Goal: Information Seeking & Learning: Find specific fact

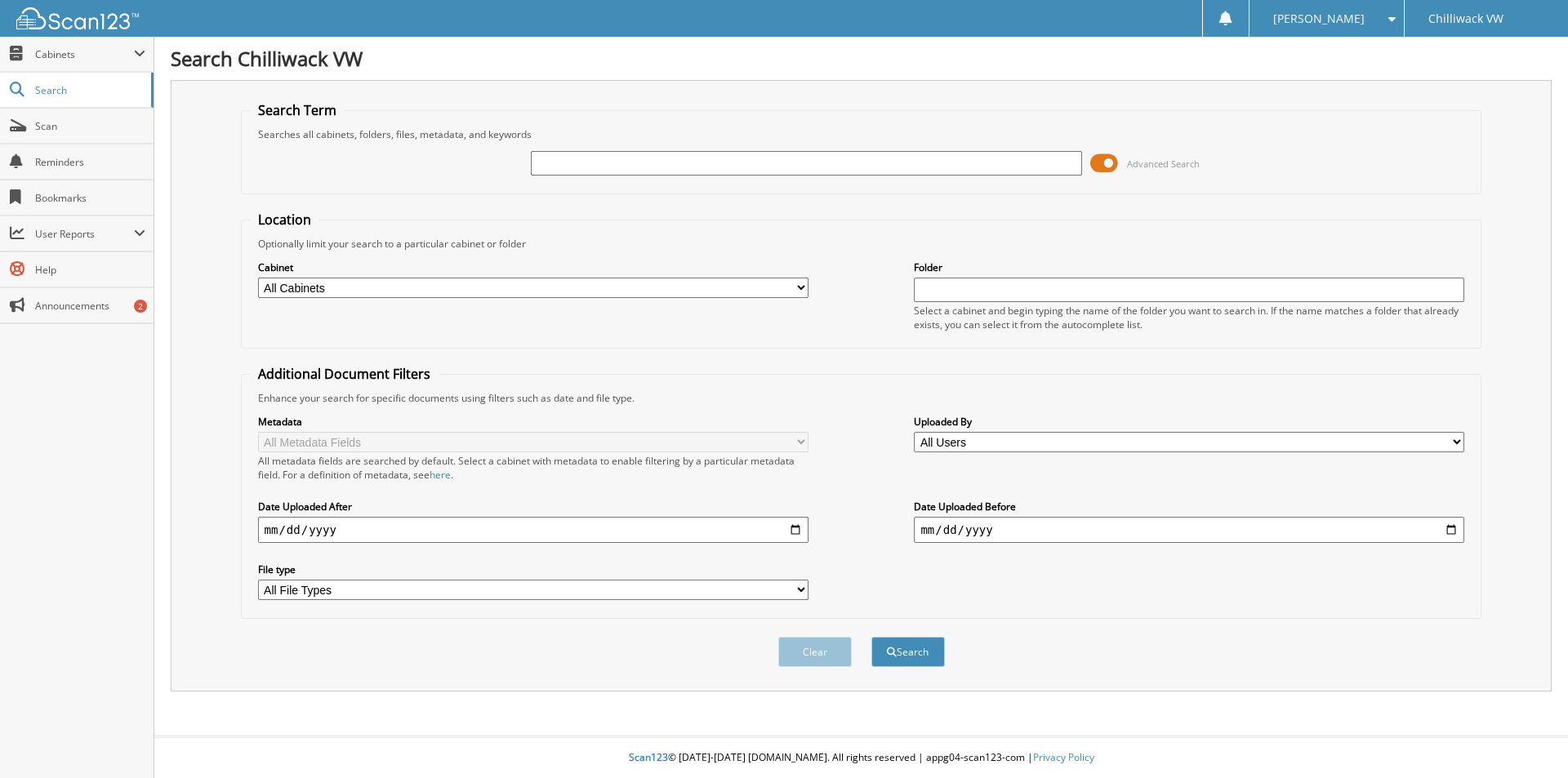
click at [597, 163] on input "text" at bounding box center [806, 163] width 551 height 24
type input "ole"
click at [906, 643] on button "Search" at bounding box center [908, 652] width 73 height 30
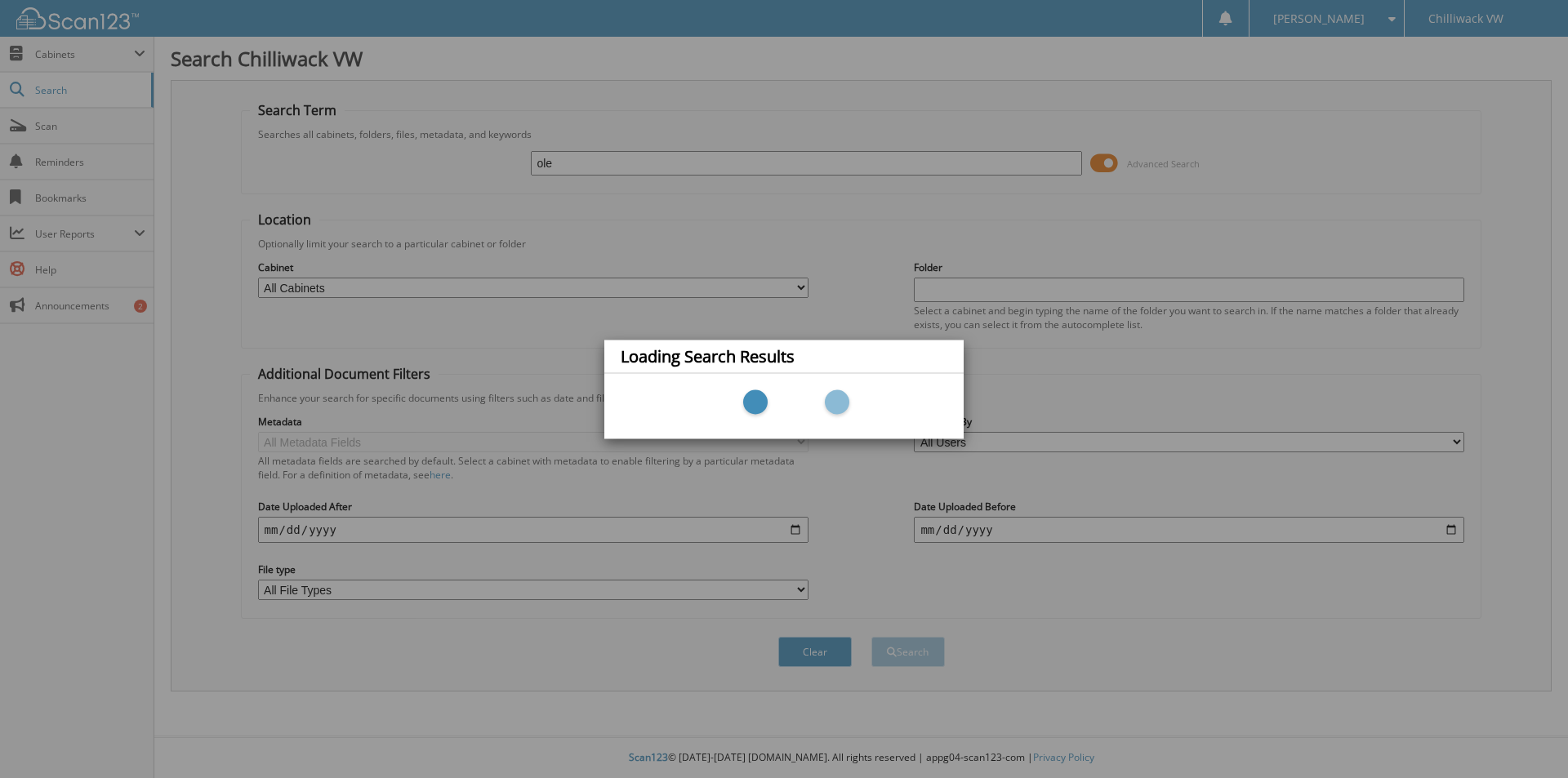
drag, startPoint x: 485, startPoint y: 199, endPoint x: 527, endPoint y: 206, distance: 42.6
click at [527, 206] on div "Loading Search Results" at bounding box center [784, 389] width 1568 height 778
click at [617, 210] on div "Loading Search Results" at bounding box center [784, 389] width 1568 height 778
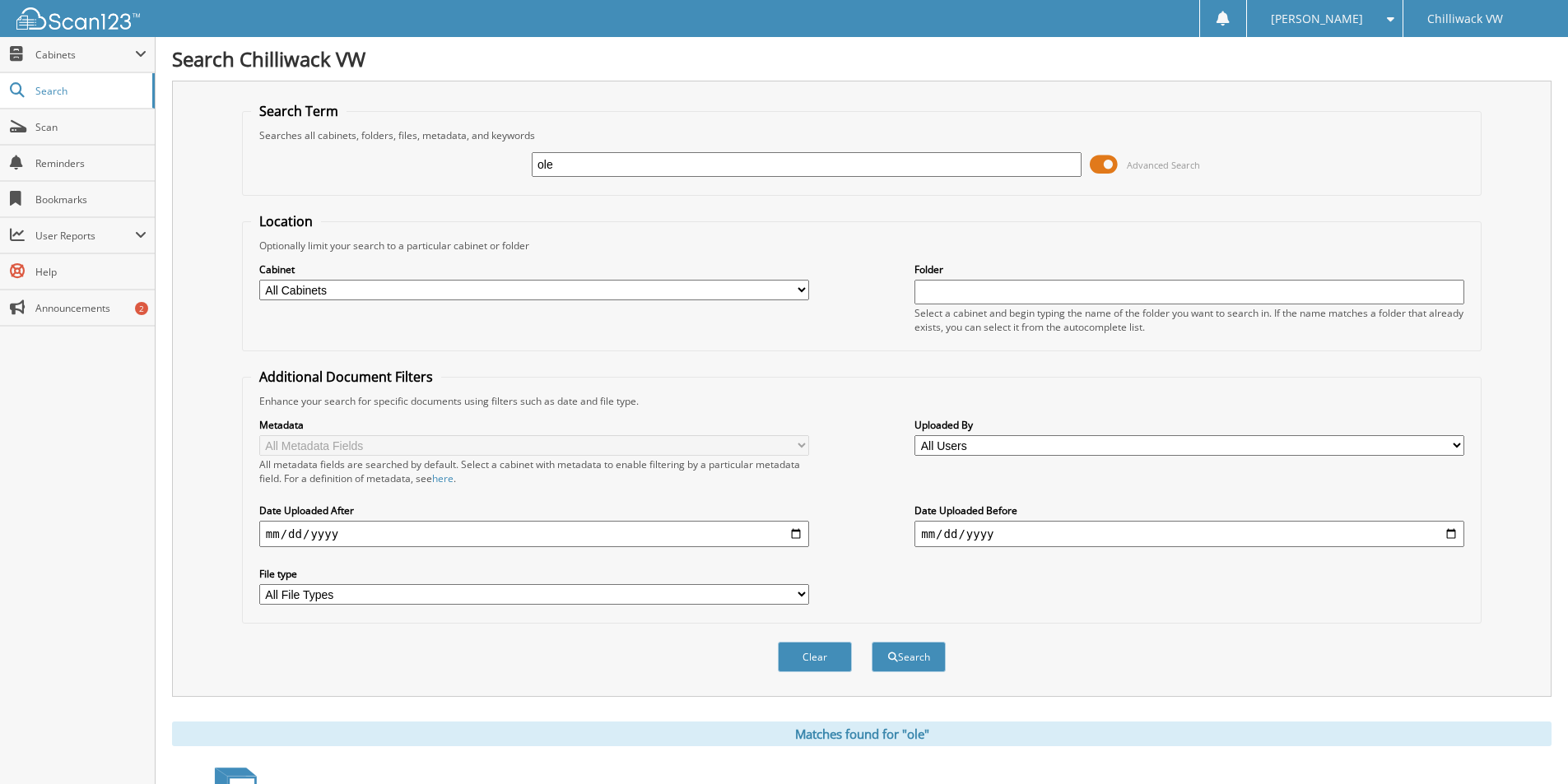
click at [571, 158] on input "ole" at bounding box center [806, 164] width 550 height 24
drag, startPoint x: 615, startPoint y: 158, endPoint x: 149, endPoint y: 175, distance: 466.3
click at [173, 175] on div "Search Term Searches all cabinets, folders, files, metadata, and keywords ole A…" at bounding box center [862, 389] width 1380 height 616
paste input "Ole Enterprises"
type input "Ole Enterprises"
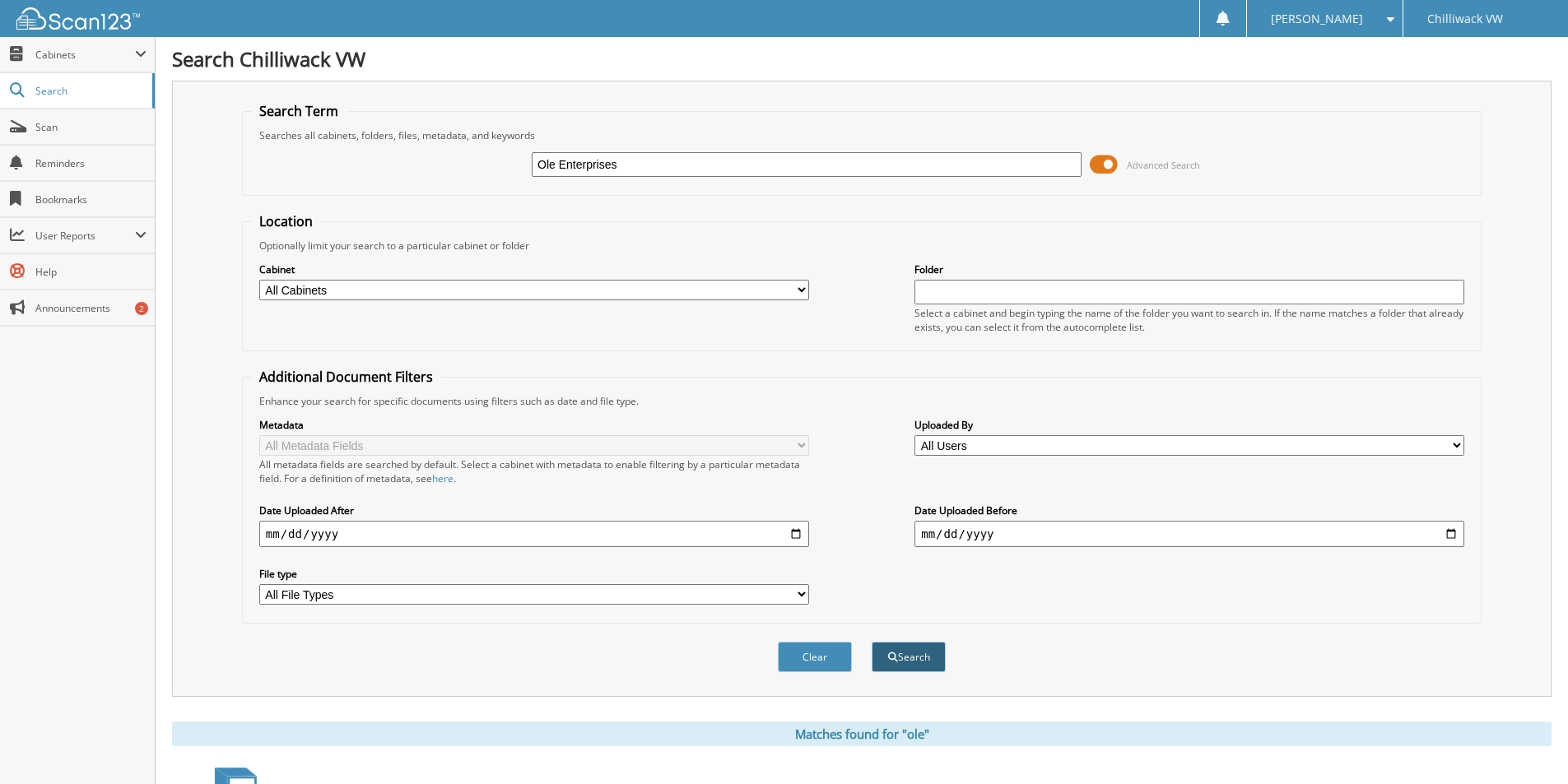
click at [935, 658] on button "Search" at bounding box center [908, 657] width 74 height 30
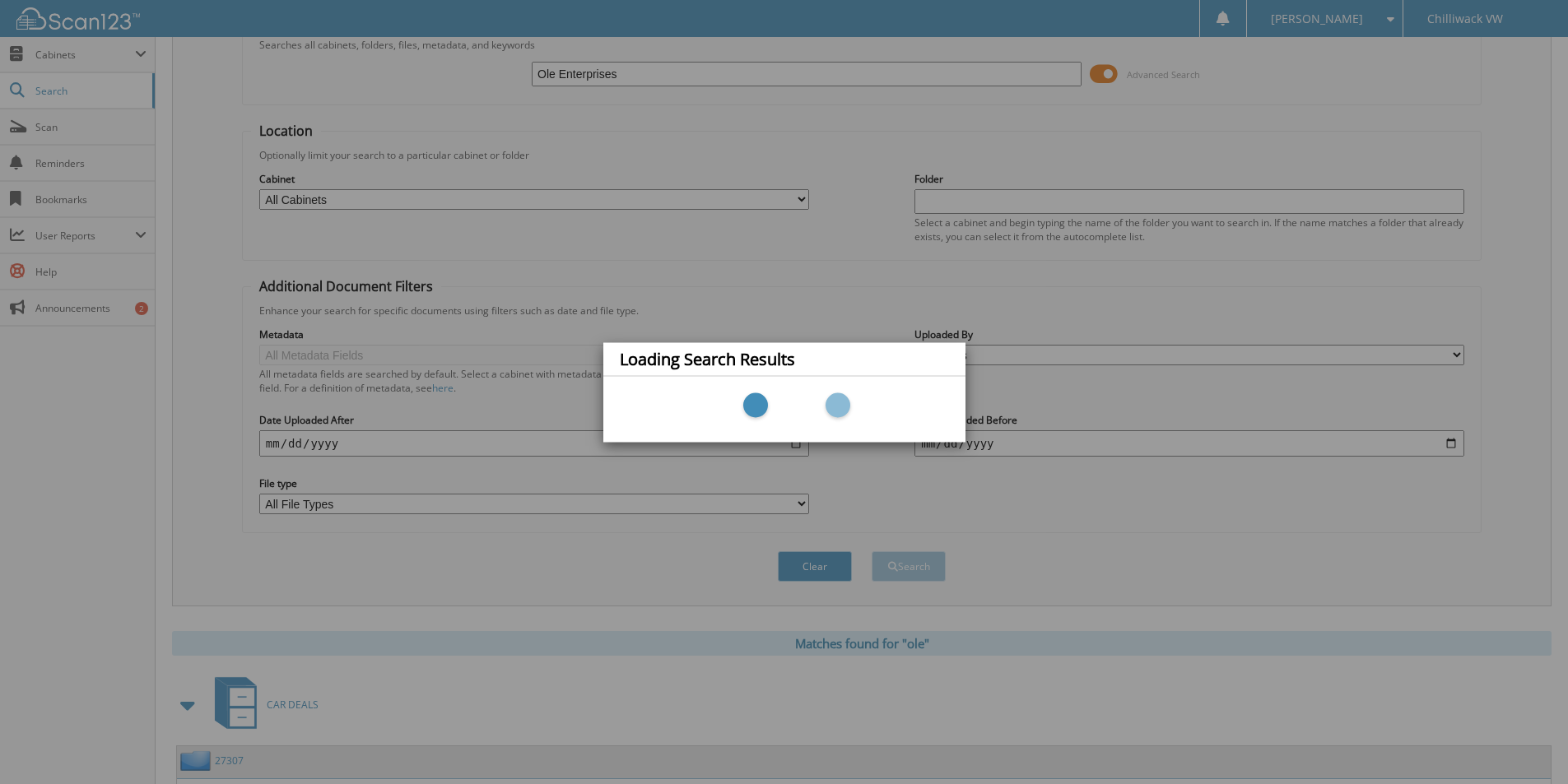
scroll to position [329, 0]
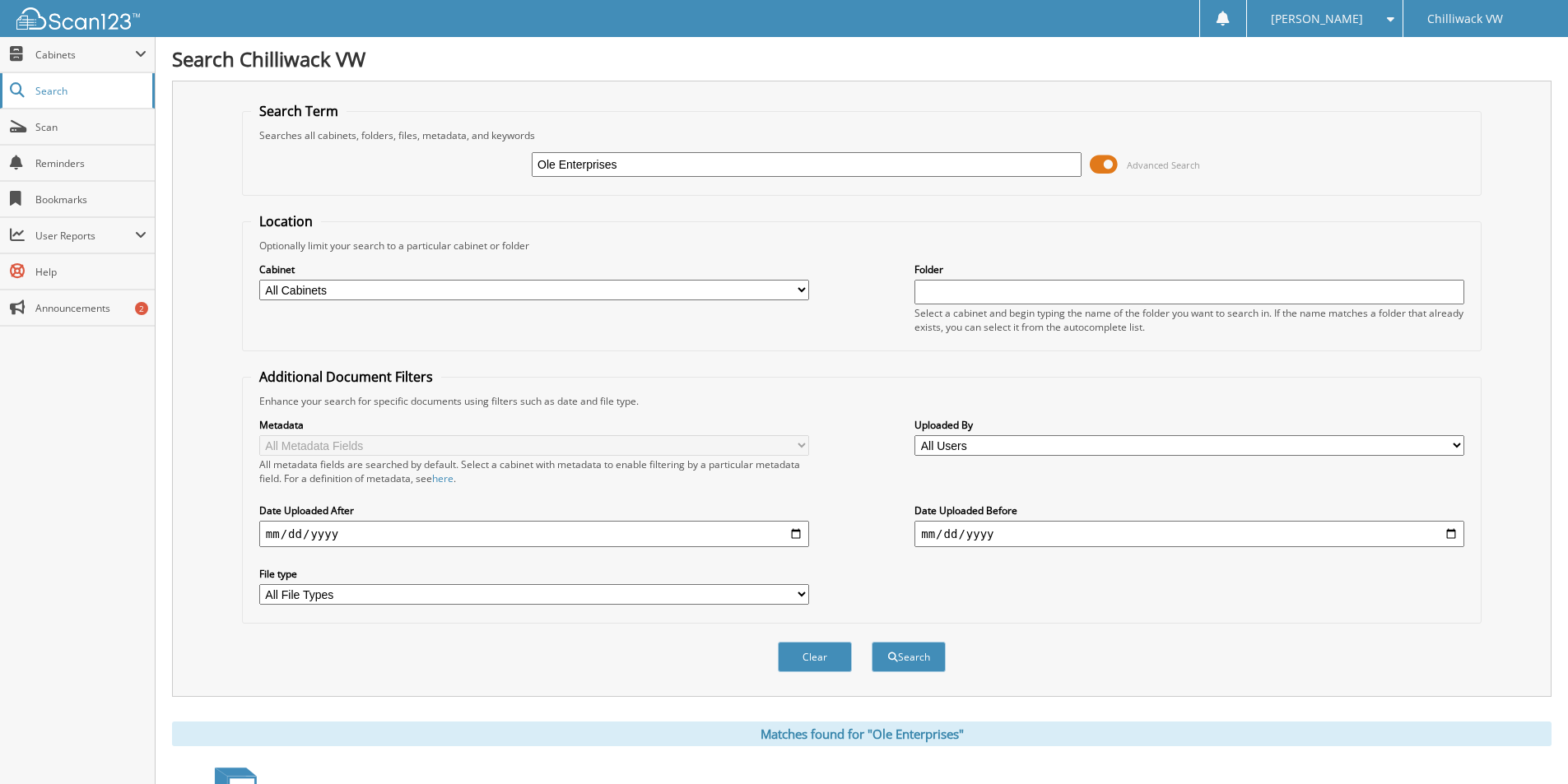
click at [85, 98] on link "Search" at bounding box center [77, 90] width 154 height 35
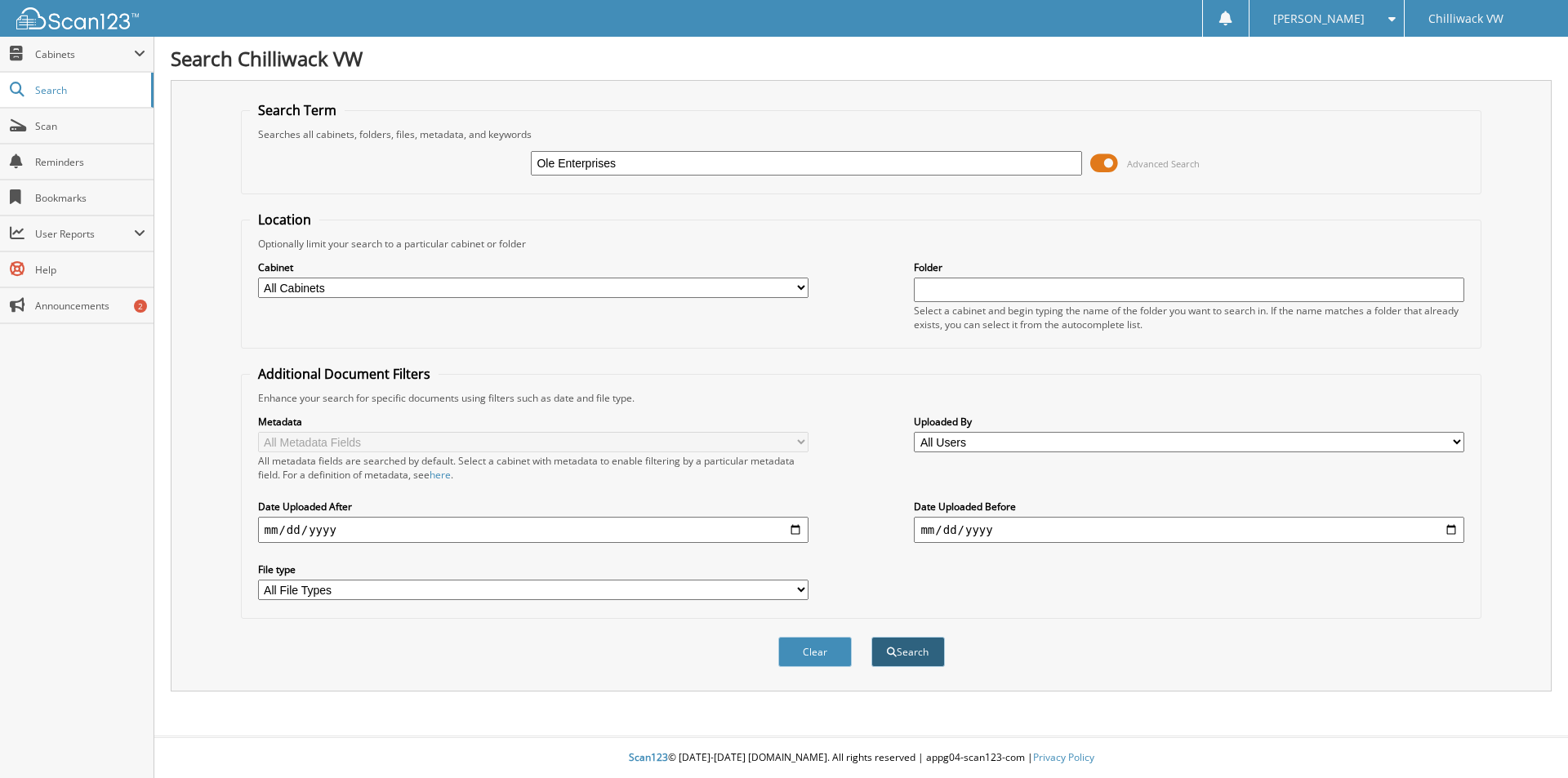
type input "Ole Enterprises"
click at [913, 640] on button "Search" at bounding box center [908, 652] width 73 height 30
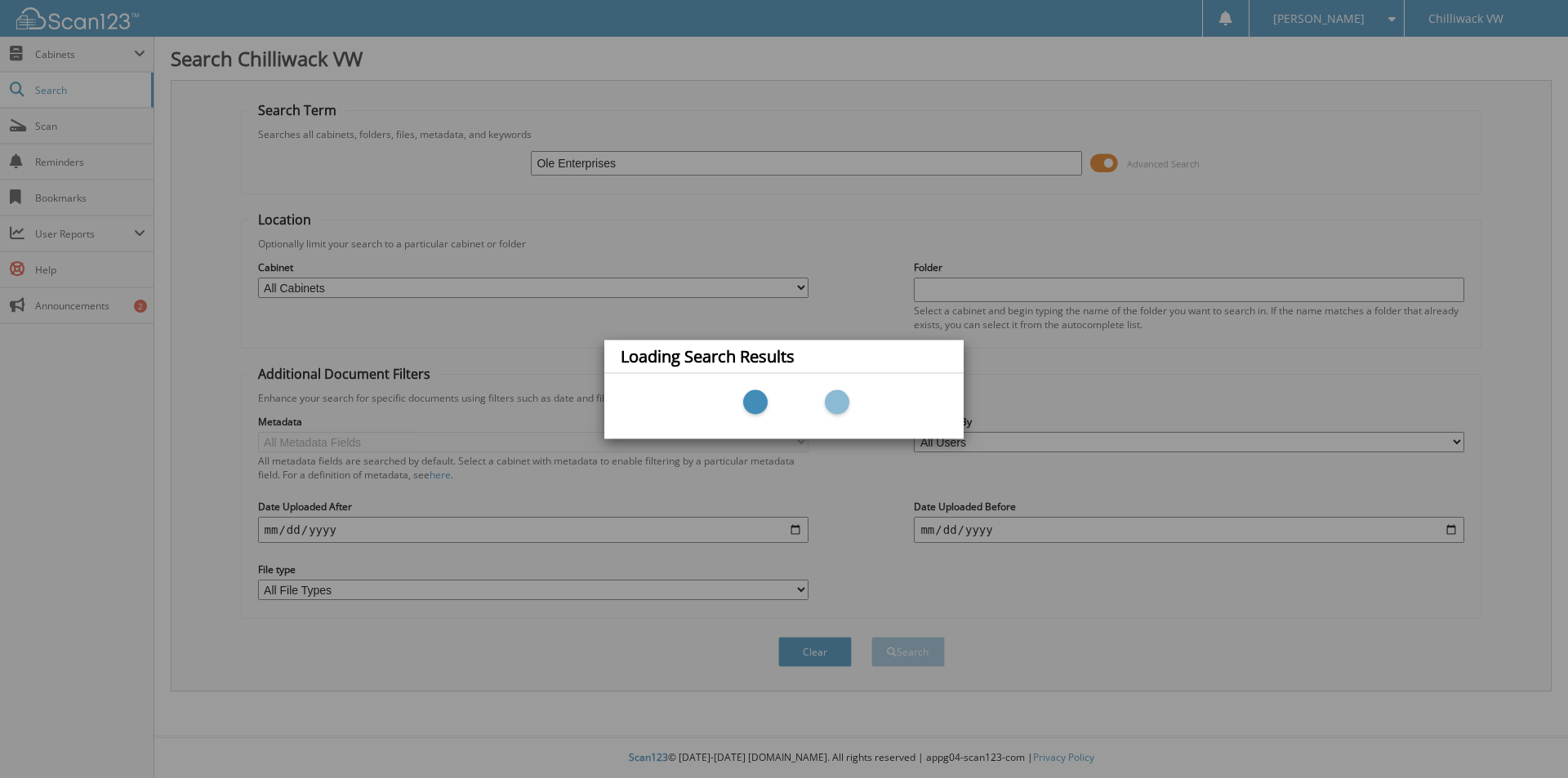
click at [913, 655] on div "Loading Search Results" at bounding box center [784, 389] width 1568 height 778
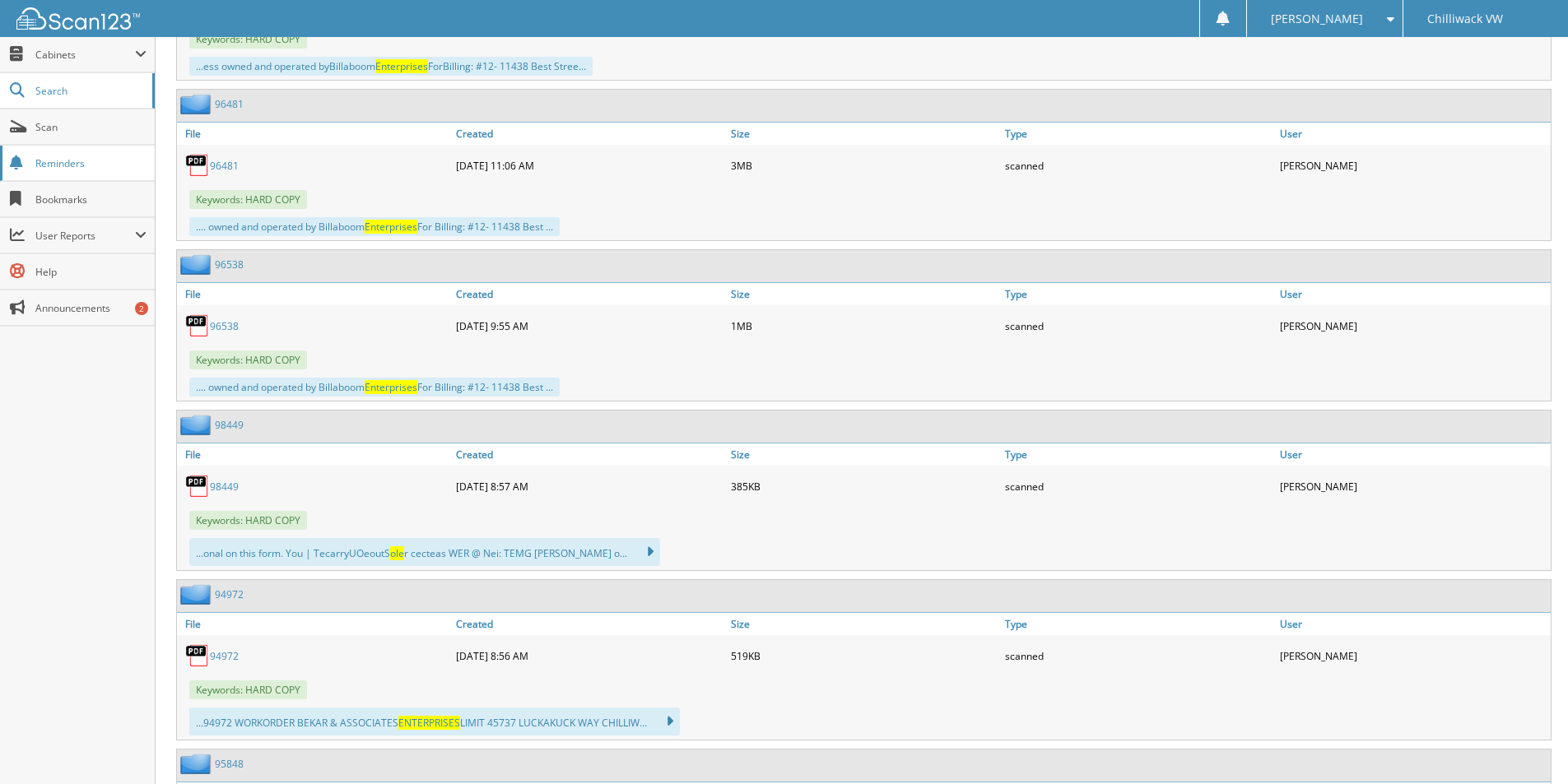
scroll to position [3129, 0]
click at [76, 90] on span "Search" at bounding box center [89, 90] width 109 height 14
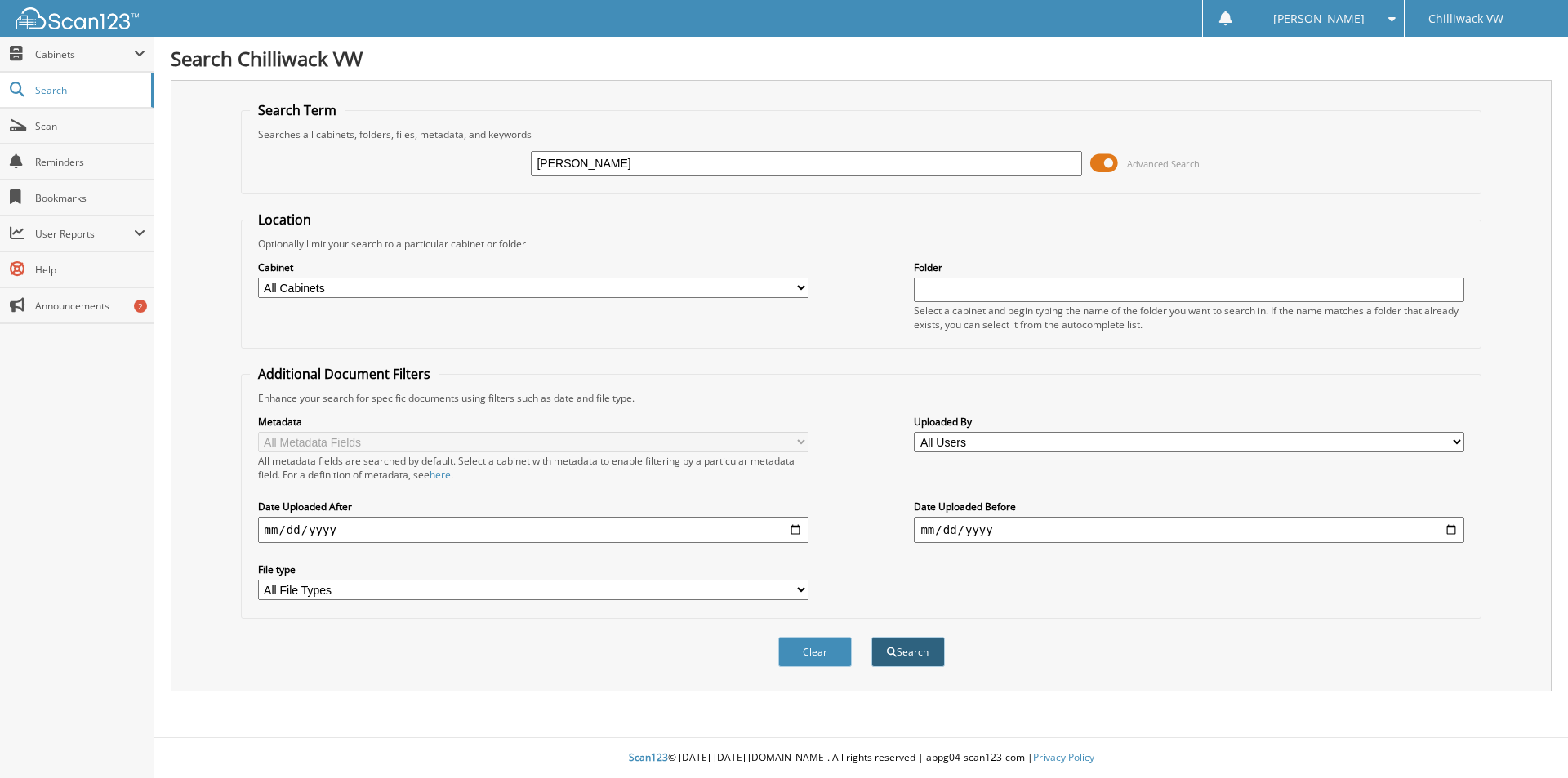
type input "[PERSON_NAME]"
click at [918, 657] on button "Search" at bounding box center [908, 652] width 73 height 30
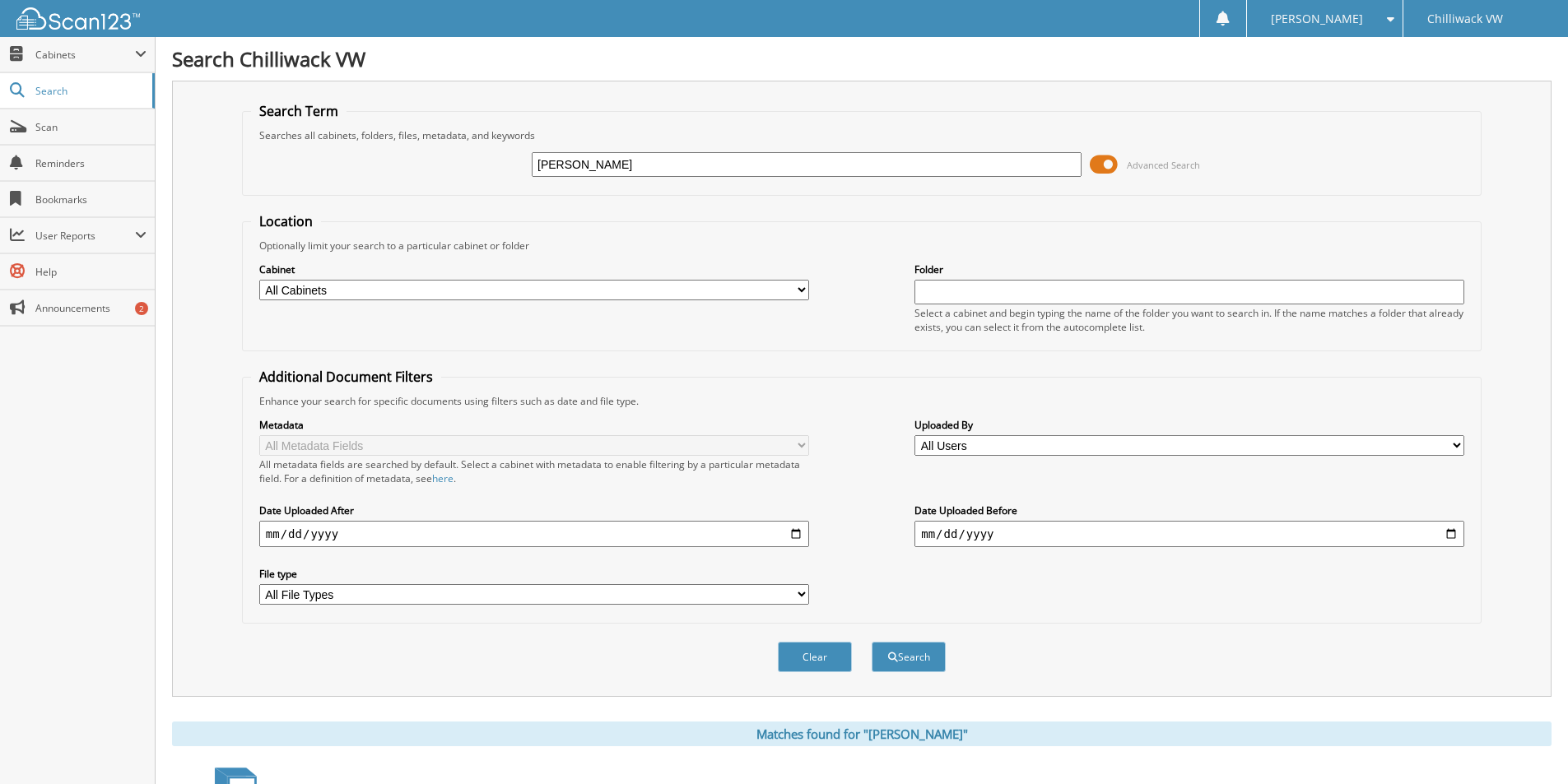
click at [963, 444] on select "All Users adam st denis Ahmed Arisheh Alexandria Jones Alicia Gudmundson amanda…" at bounding box center [1189, 445] width 550 height 20
click at [853, 456] on div "Metadata All Metadata Fields All metadata fields are searched by default. Selec…" at bounding box center [861, 511] width 1221 height 207
click at [368, 278] on div "Cabinet All Cabinets CAR DEALS OLD REGISTRATIONS PARTS REGISTRATIONS SERVICE RO…" at bounding box center [534, 282] width 550 height 41
click at [362, 293] on select "All Cabinets CAR DEALS OLD REGISTRATIONS PARTS REGISTRATIONS SERVICE RO USED IN…" at bounding box center [534, 290] width 550 height 20
select select "13318"
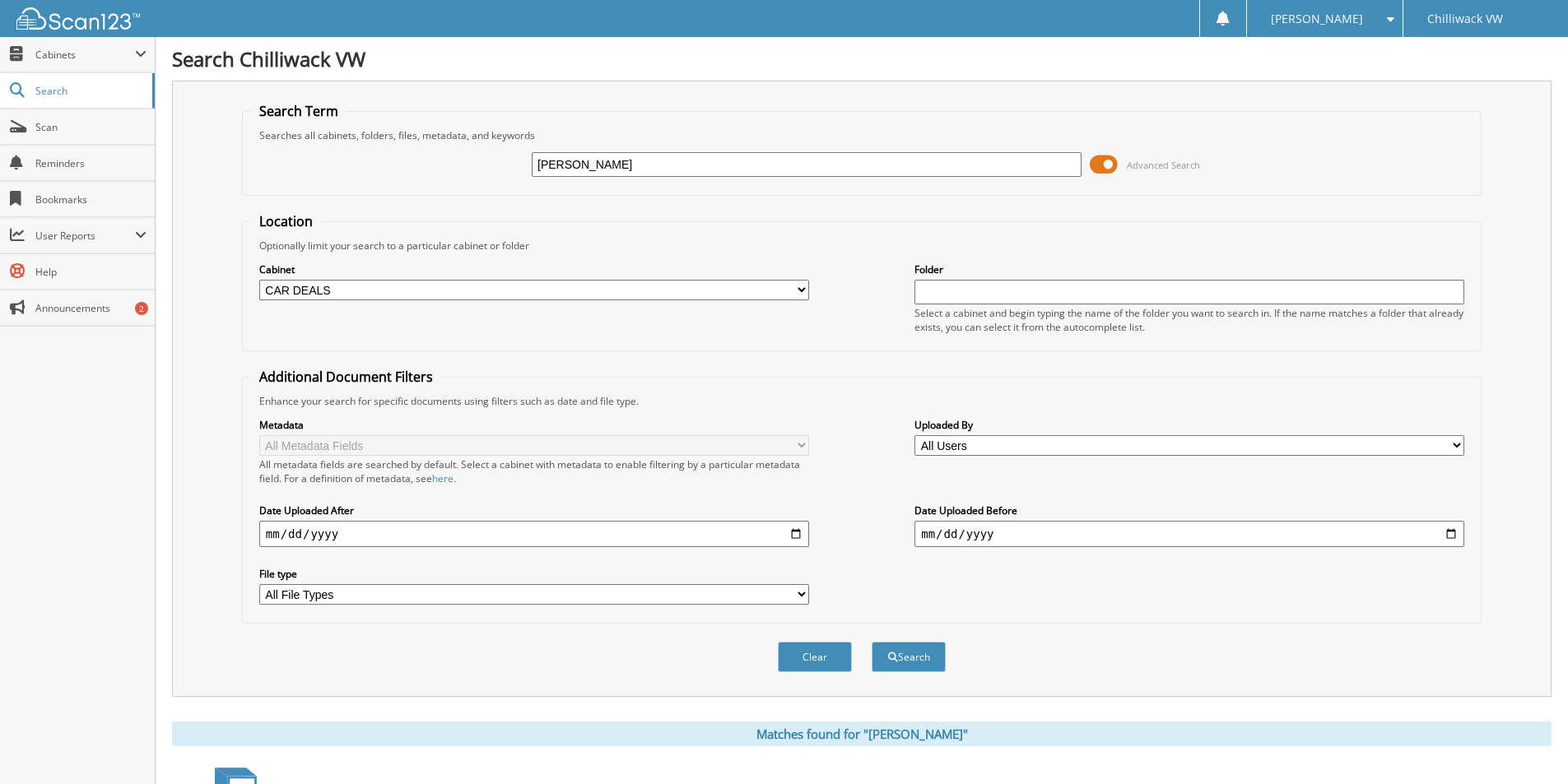
click at [259, 280] on select "All Cabinets CAR DEALS OLD REGISTRATIONS PARTS REGISTRATIONS SERVICE RO USED IN…" at bounding box center [534, 290] width 550 height 20
click at [925, 658] on button "Search" at bounding box center [908, 657] width 74 height 30
drag, startPoint x: 611, startPoint y: 169, endPoint x: 254, endPoint y: 154, distance: 357.3
click at [254, 154] on div "[PERSON_NAME] Advanced Search" at bounding box center [861, 165] width 1221 height 45
type input "Ole Enterprises"
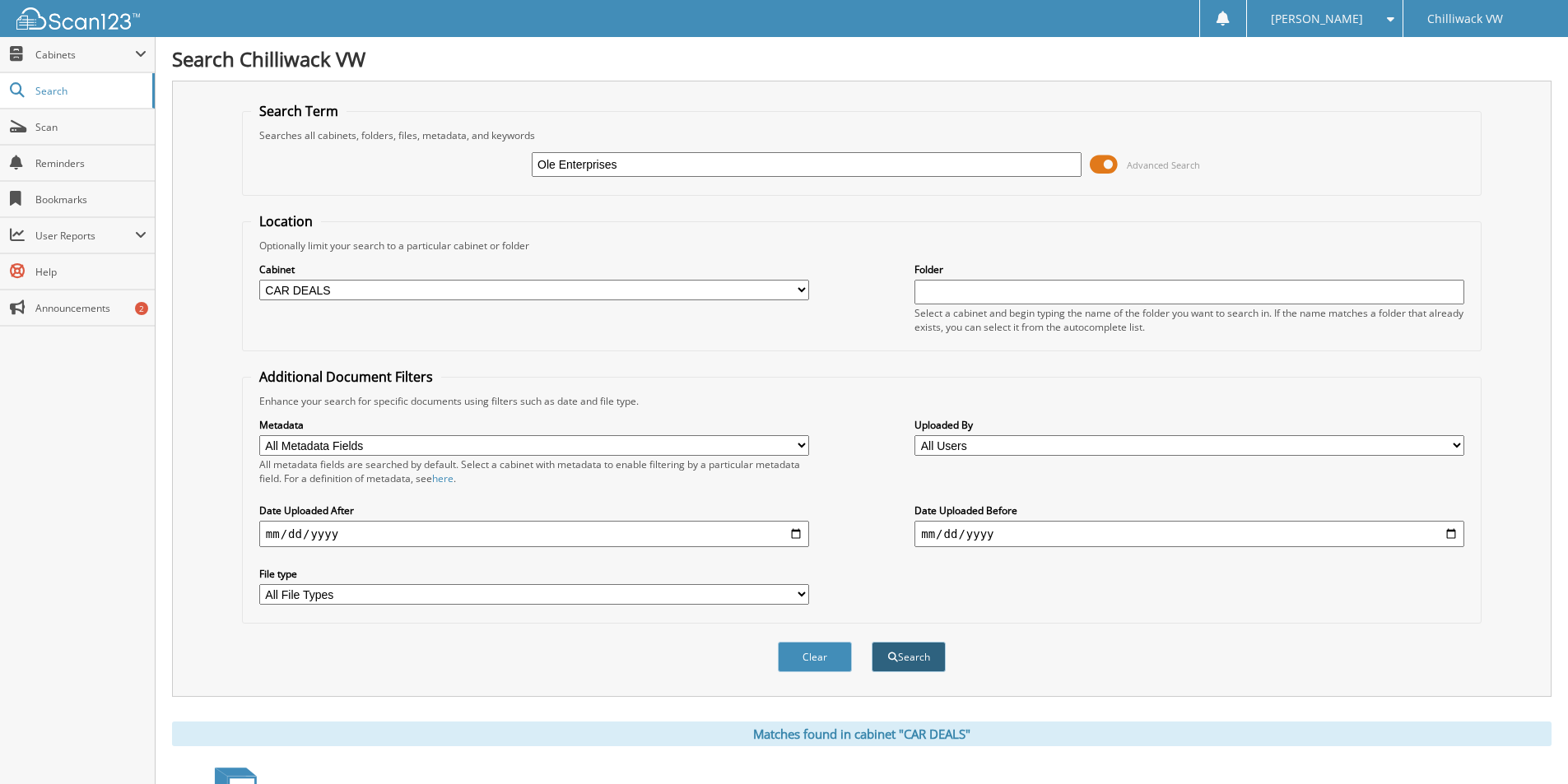
click at [906, 654] on button "Search" at bounding box center [908, 657] width 74 height 30
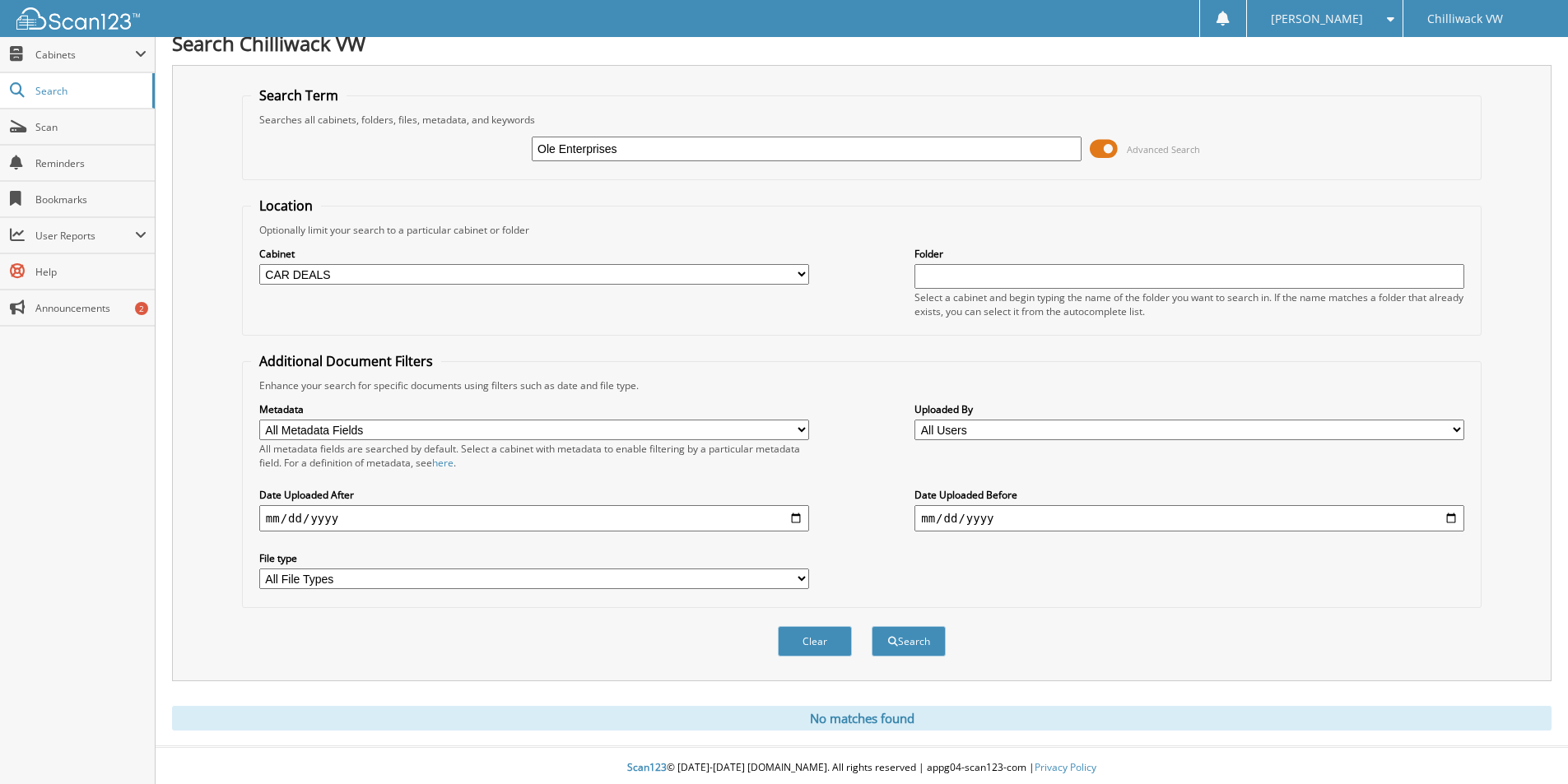
scroll to position [20, 0]
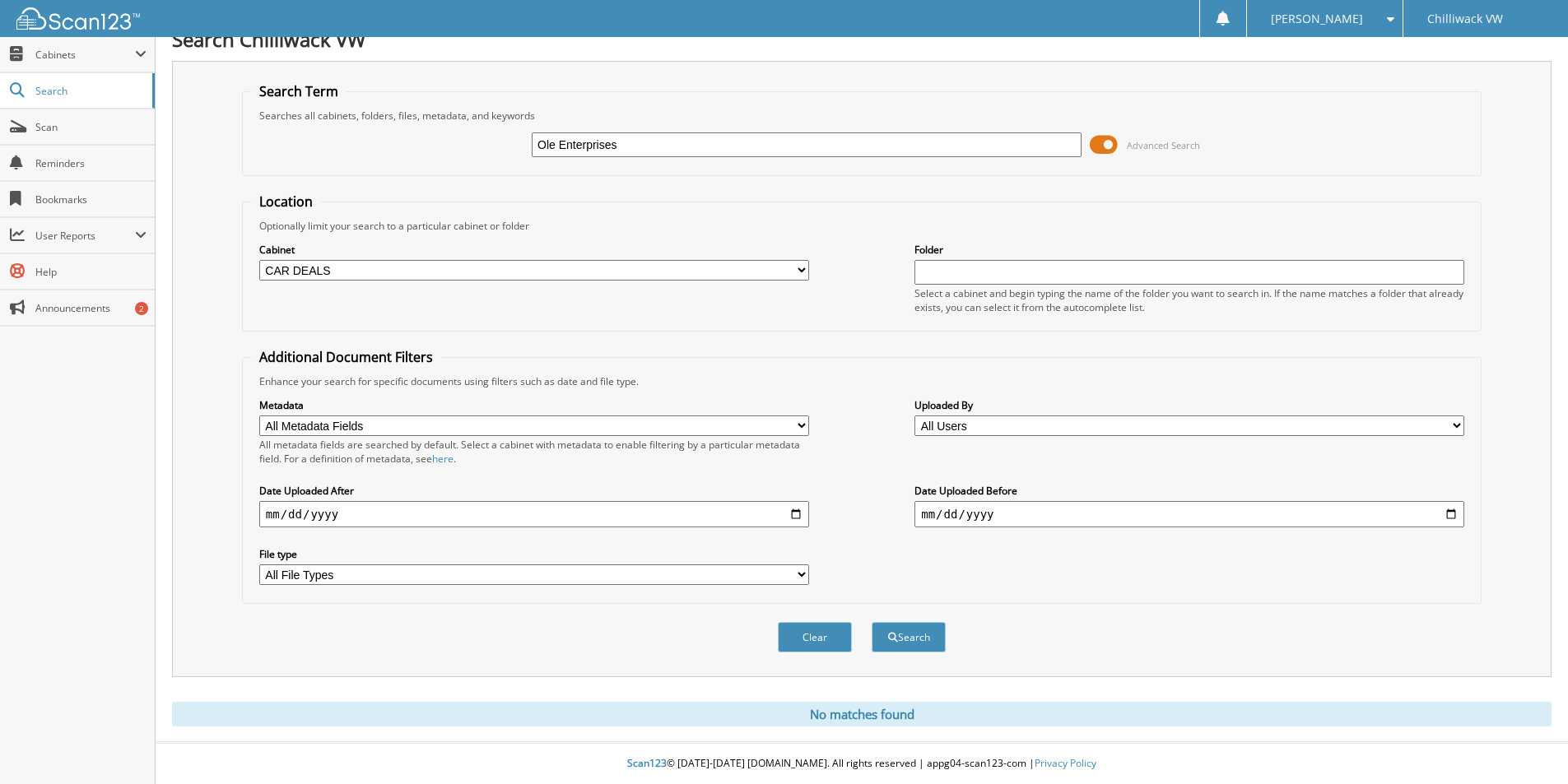
drag, startPoint x: 659, startPoint y: 146, endPoint x: 358, endPoint y: 163, distance: 301.5
click at [358, 162] on div "Ole Enterprises Advanced Search" at bounding box center [861, 145] width 1221 height 45
paste input "604)378-2847"
type input "604)378-2847"
click at [931, 636] on button "Search" at bounding box center [908, 636] width 74 height 30
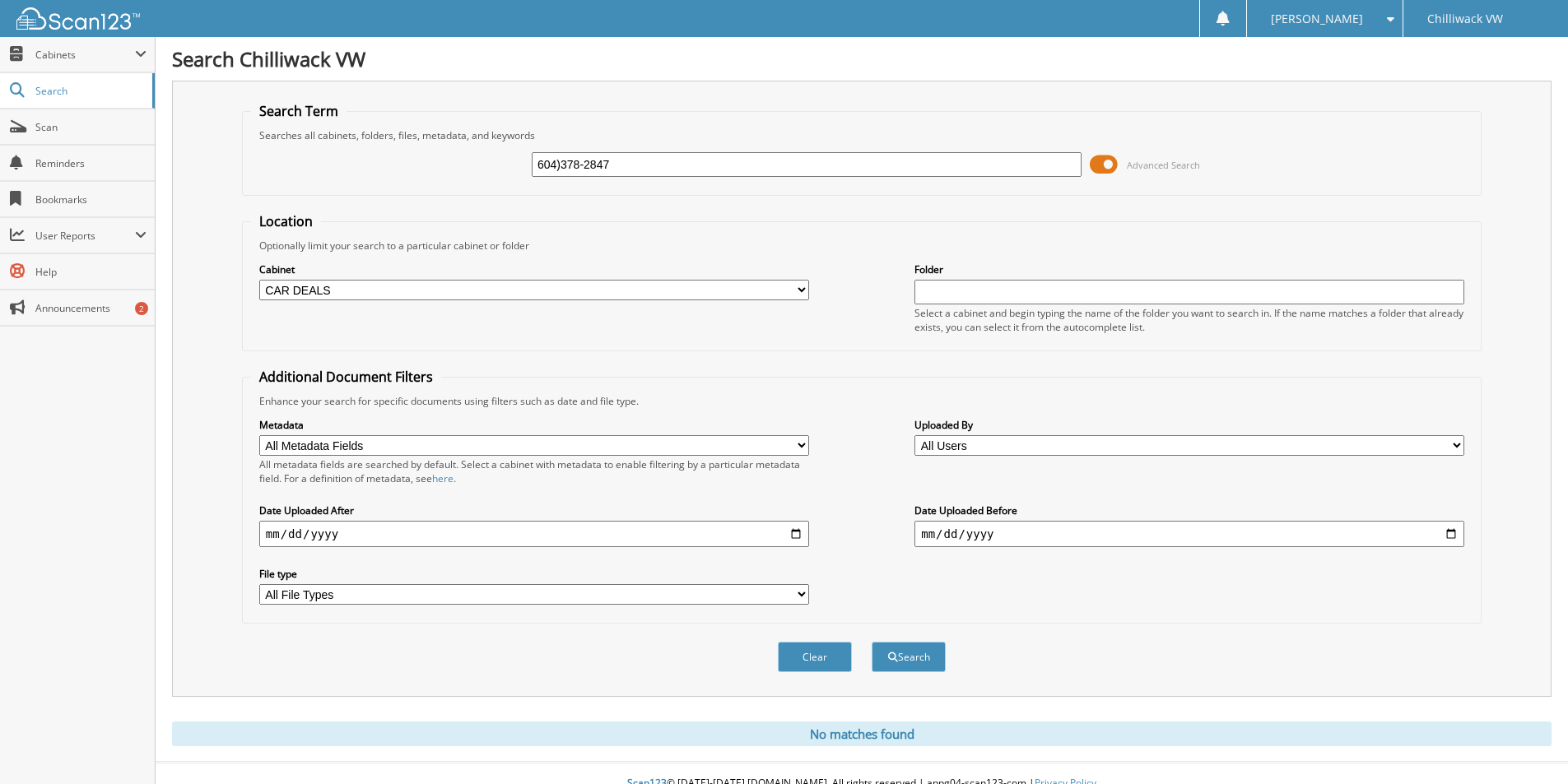
click at [567, 141] on div "Searches all cabinets, folders, files, metadata, and keywords" at bounding box center [861, 135] width 1221 height 14
click at [562, 165] on input "604)378-2847" at bounding box center [806, 164] width 550 height 24
type input "[PHONE_NUMBER]"
click at [911, 650] on button "Search" at bounding box center [908, 657] width 74 height 30
drag, startPoint x: 634, startPoint y: 168, endPoint x: 418, endPoint y: 168, distance: 216.0
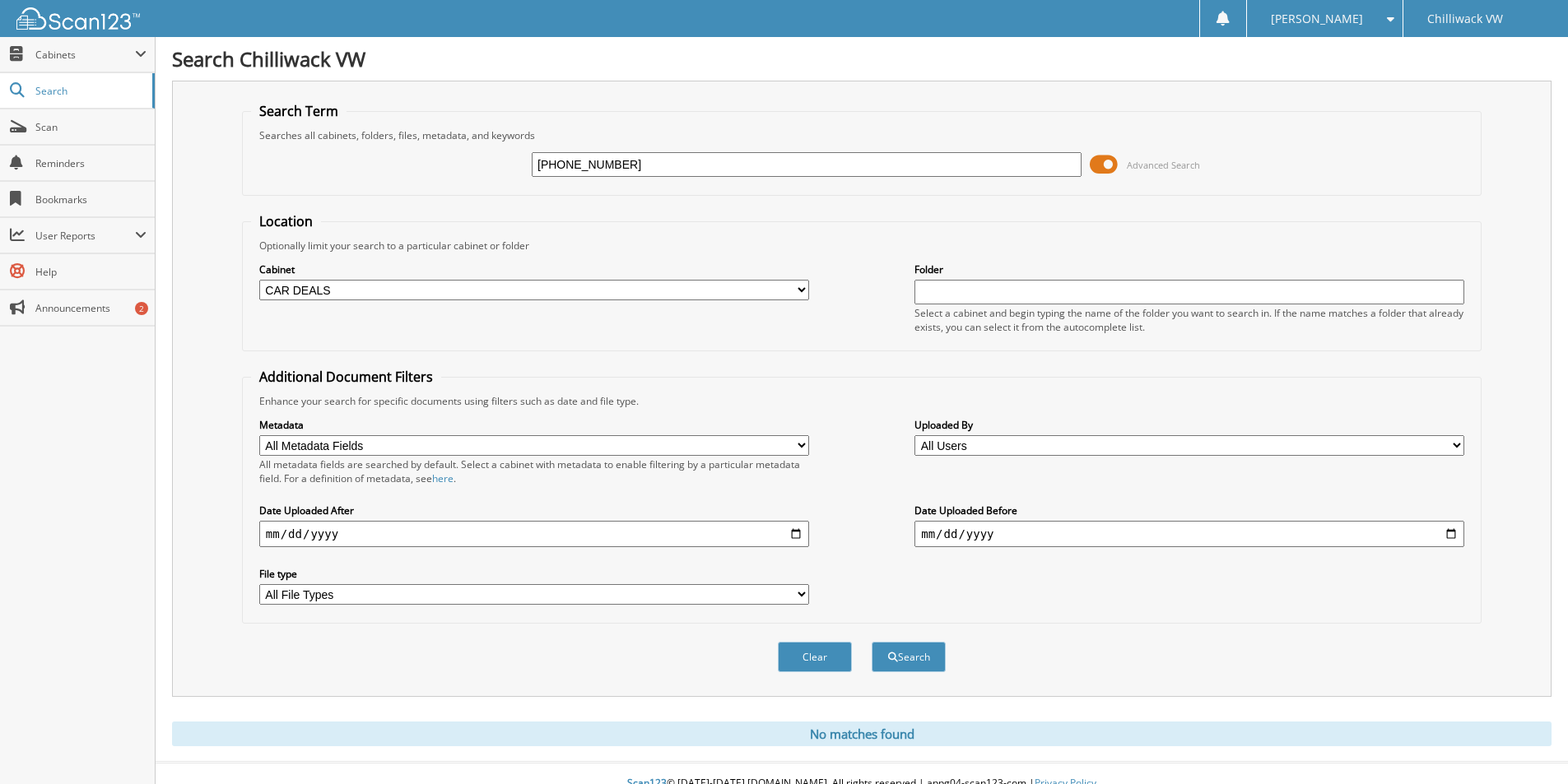
click at [418, 168] on div "[PHONE_NUMBER] Advanced Search" at bounding box center [861, 165] width 1221 height 45
paste input "[US_VEHICLE_IDENTIFICATION_NUMBER]"
type input "[US_VEHICLE_IDENTIFICATION_NUMBER]"
click at [919, 665] on button "Search" at bounding box center [908, 657] width 74 height 30
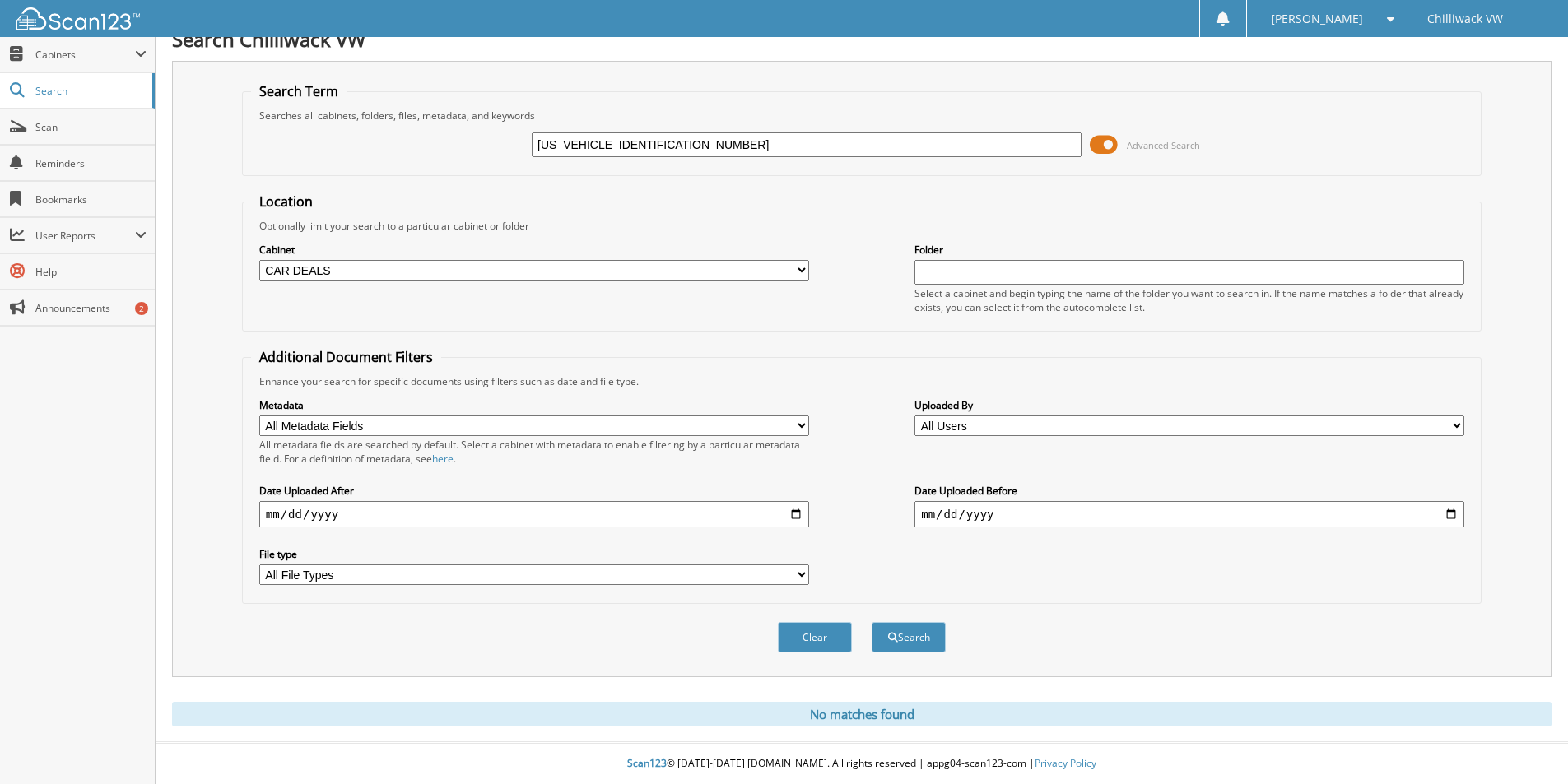
click at [353, 273] on select "All Cabinets CAR DEALS OLD REGISTRATIONS PARTS REGISTRATIONS SERVICE RO USED IN…" at bounding box center [534, 270] width 550 height 20
select select "13309"
click at [259, 260] on select "All Cabinets CAR DEALS OLD REGISTRATIONS PARTS REGISTRATIONS SERVICE RO USED IN…" at bounding box center [534, 270] width 550 height 20
click at [925, 637] on button "Search" at bounding box center [908, 636] width 74 height 30
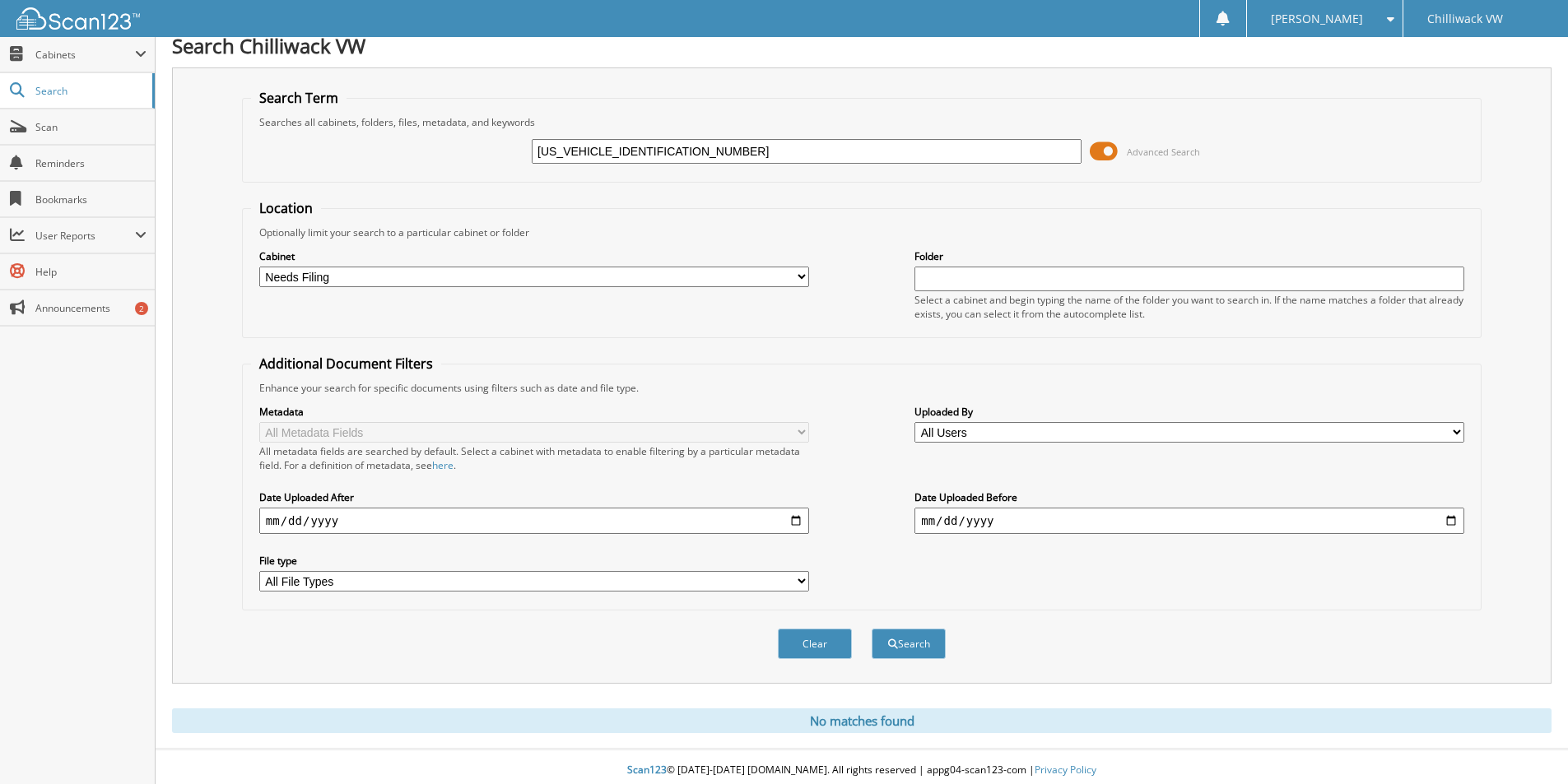
scroll to position [20, 0]
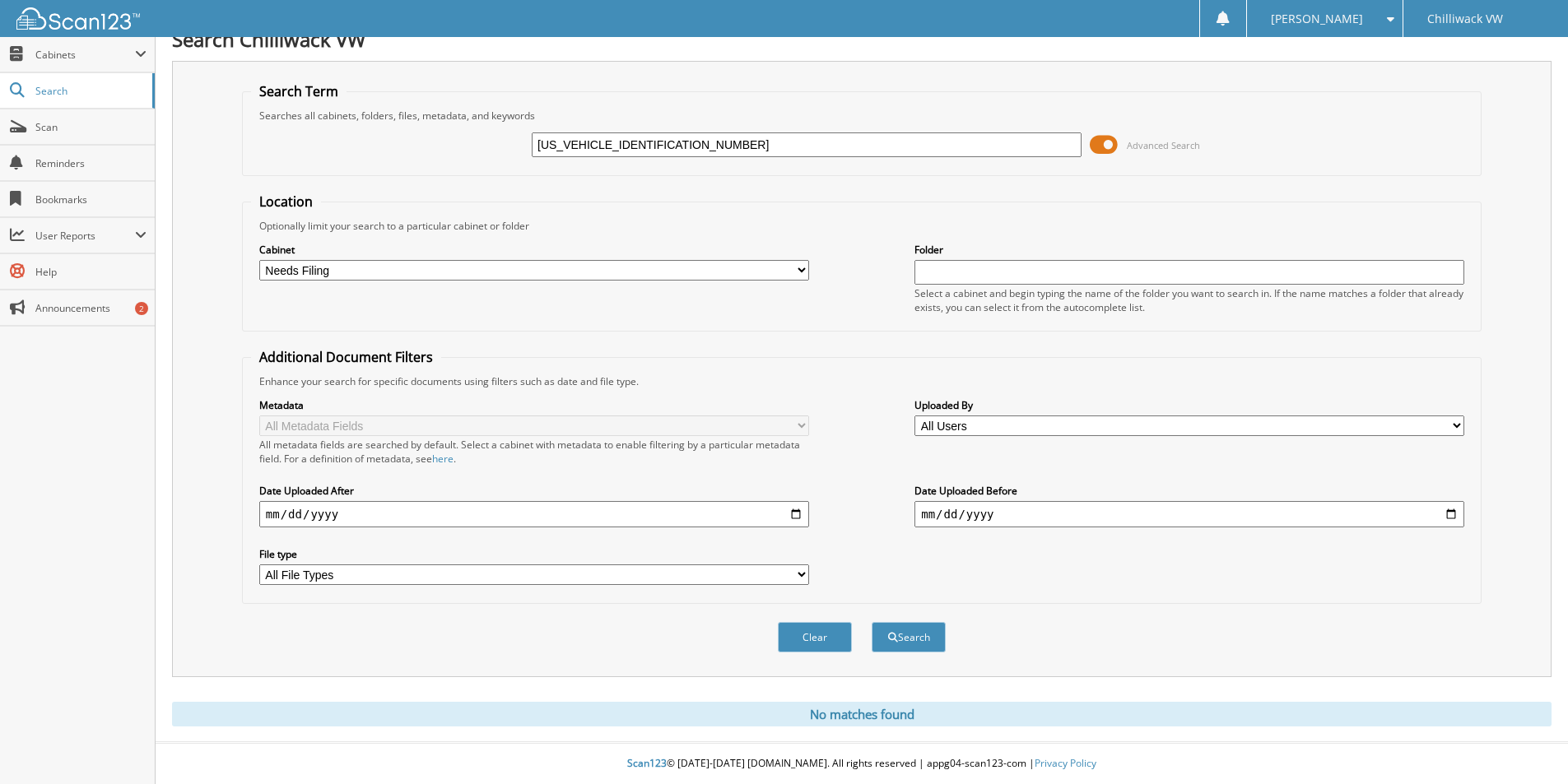
click at [385, 270] on select "All Cabinets CAR DEALS OLD REGISTRATIONS PARTS REGISTRATIONS SERVICE RO USED IN…" at bounding box center [534, 270] width 550 height 20
click at [367, 278] on select "All Cabinets CAR DEALS OLD REGISTRATIONS PARTS REGISTRATIONS SERVICE RO USED IN…" at bounding box center [534, 270] width 550 height 20
click at [338, 275] on select "All Cabinets CAR DEALS OLD REGISTRATIONS PARTS REGISTRATIONS SERVICE RO USED IN…" at bounding box center [534, 270] width 550 height 20
select select
click at [259, 260] on select "All Cabinets CAR DEALS OLD REGISTRATIONS PARTS REGISTRATIONS SERVICE RO USED IN…" at bounding box center [534, 270] width 550 height 20
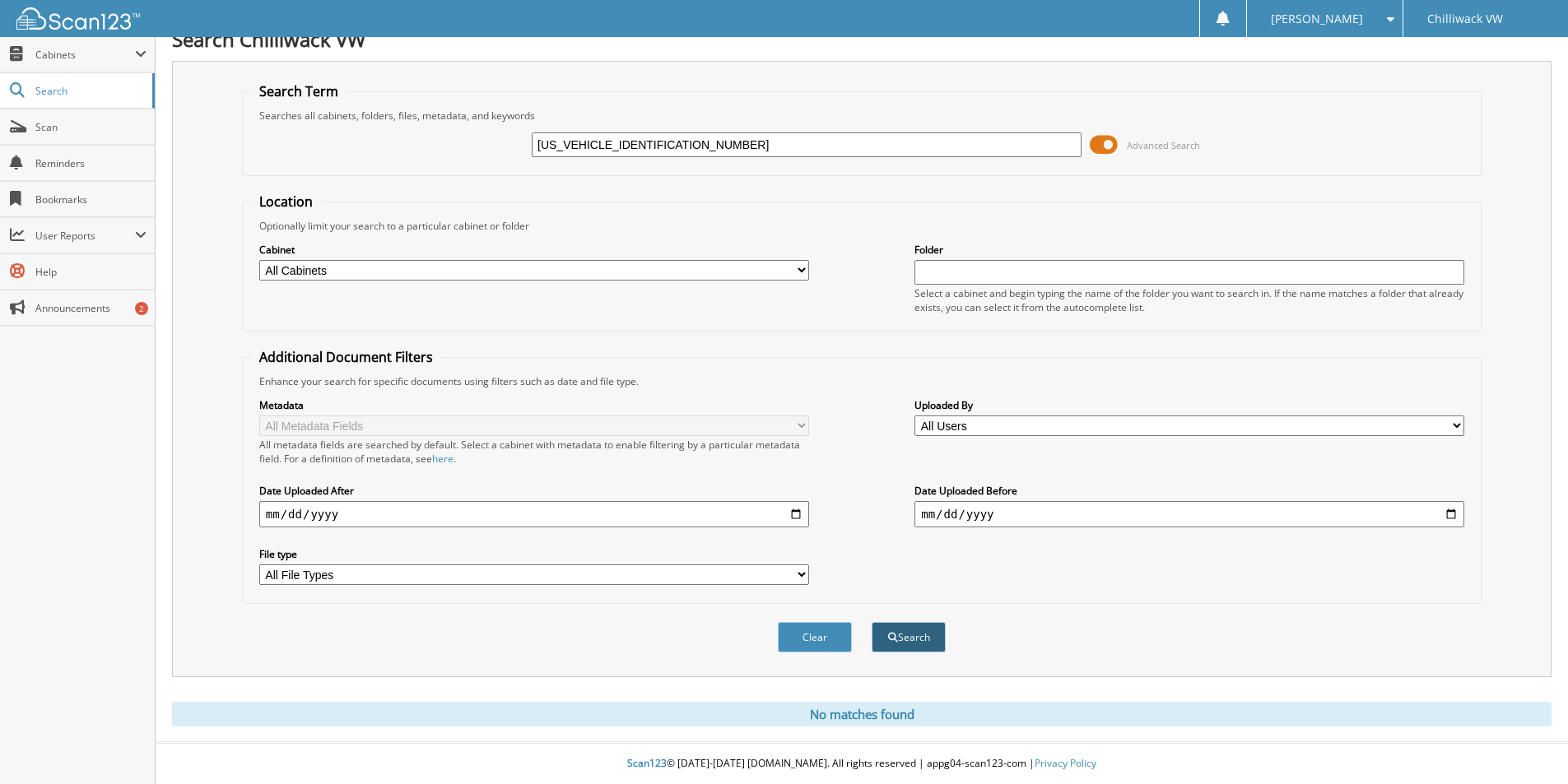
click at [910, 637] on button "Search" at bounding box center [908, 636] width 74 height 30
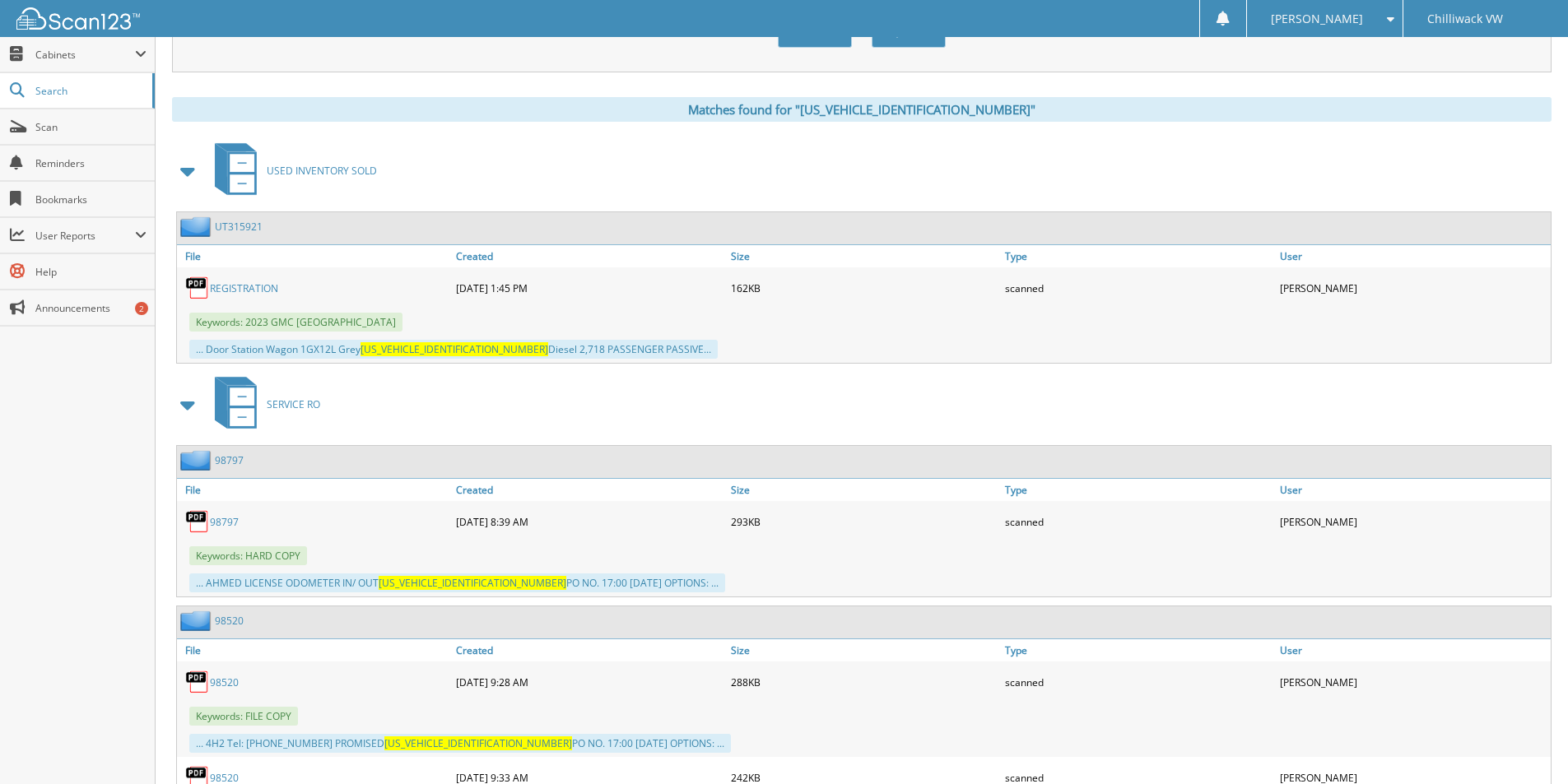
scroll to position [744, 0]
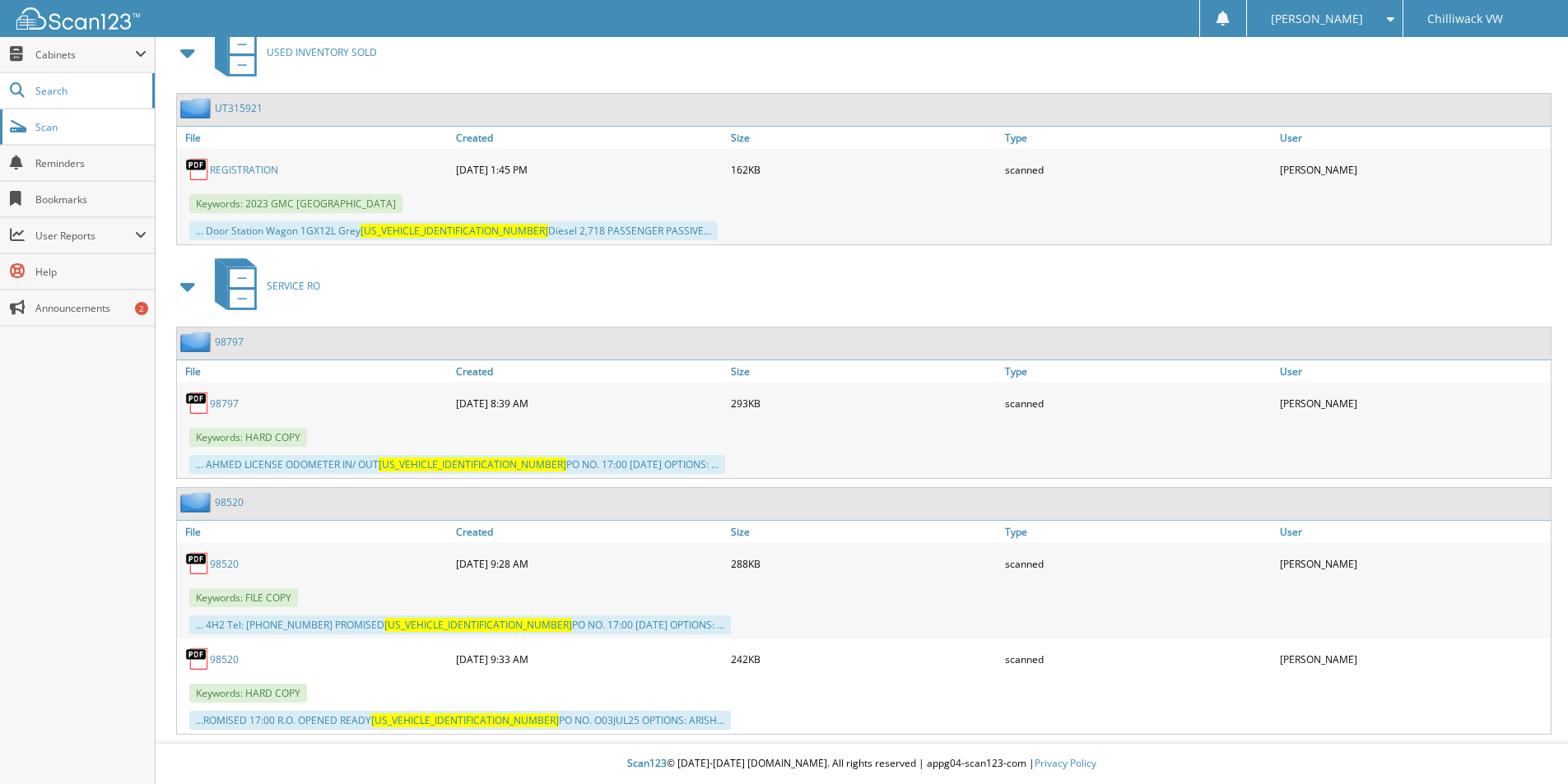
click at [53, 120] on span "Scan" at bounding box center [90, 127] width 111 height 14
